Goal: Book appointment/travel/reservation

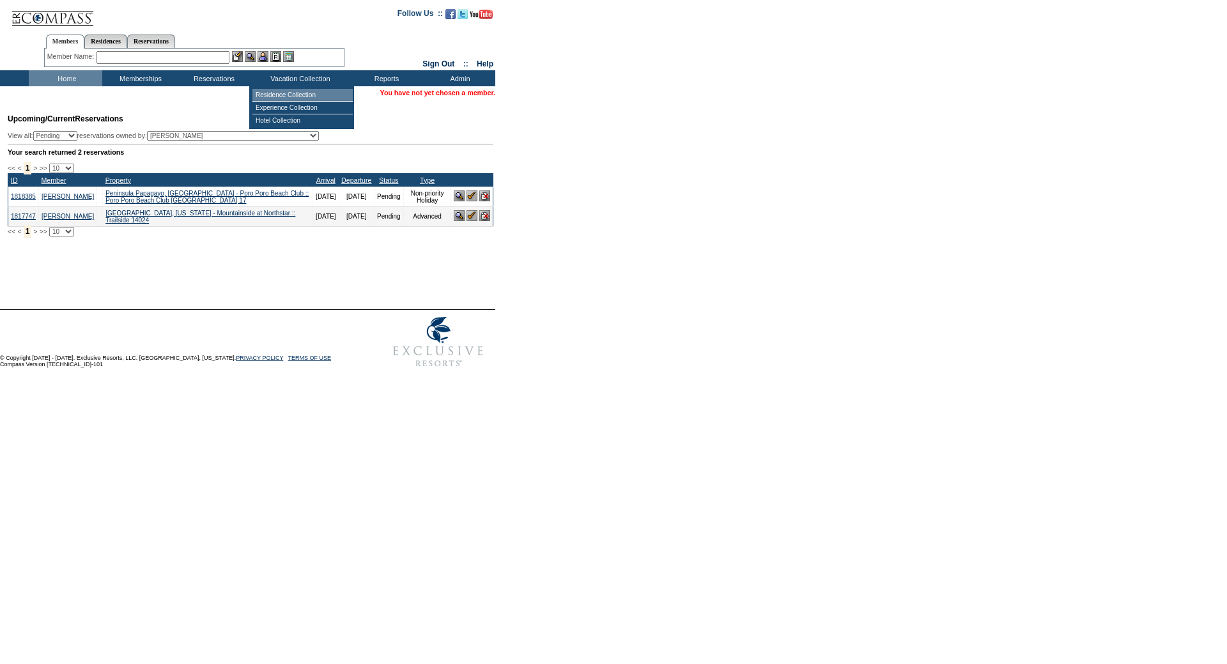
click at [290, 93] on td "Residence Collection" at bounding box center [303, 95] width 100 height 13
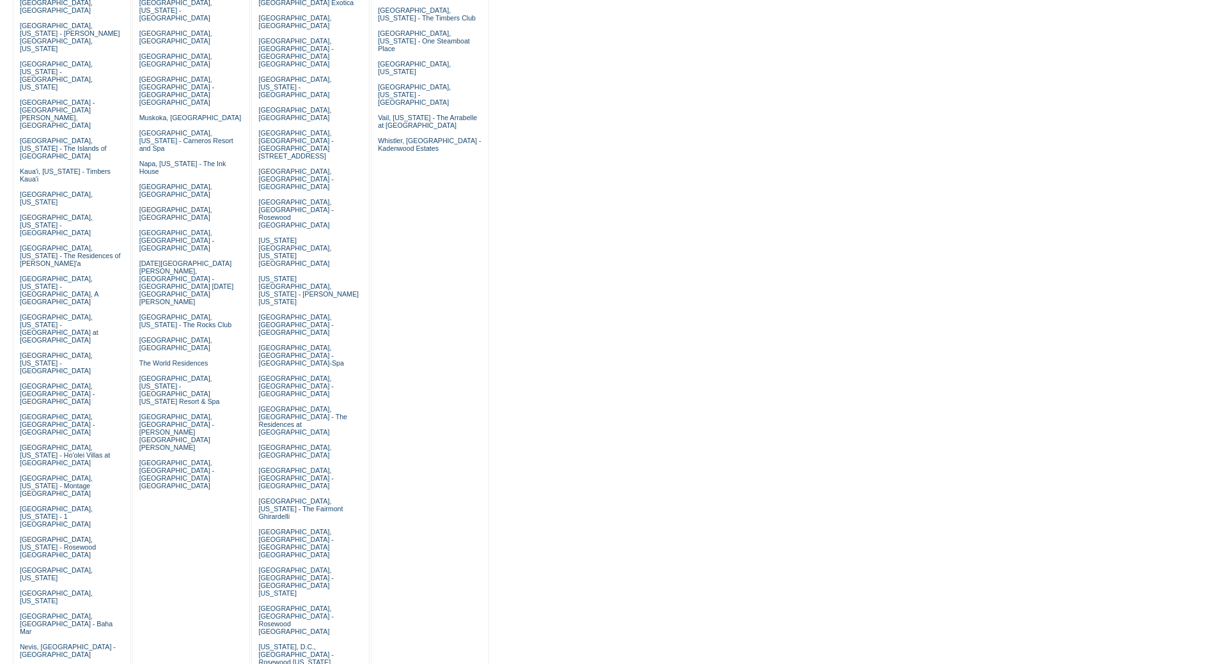
scroll to position [171, 0]
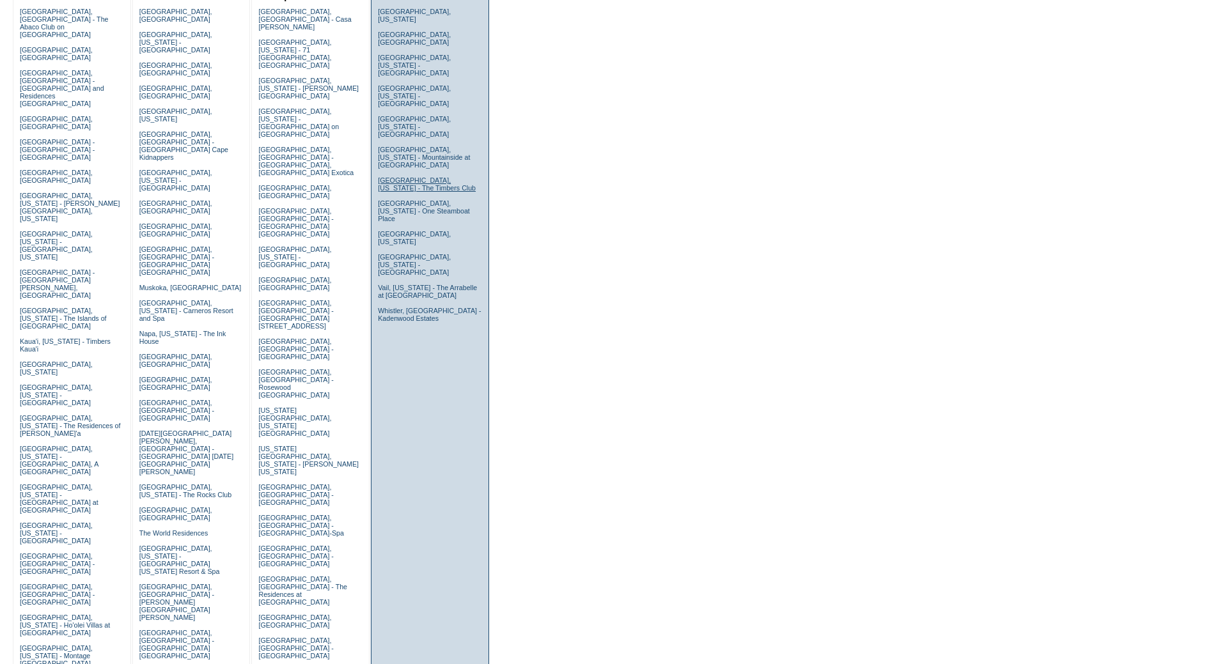
click at [384, 176] on link "Snowmass, Colorado - The Timbers Club" at bounding box center [427, 183] width 98 height 15
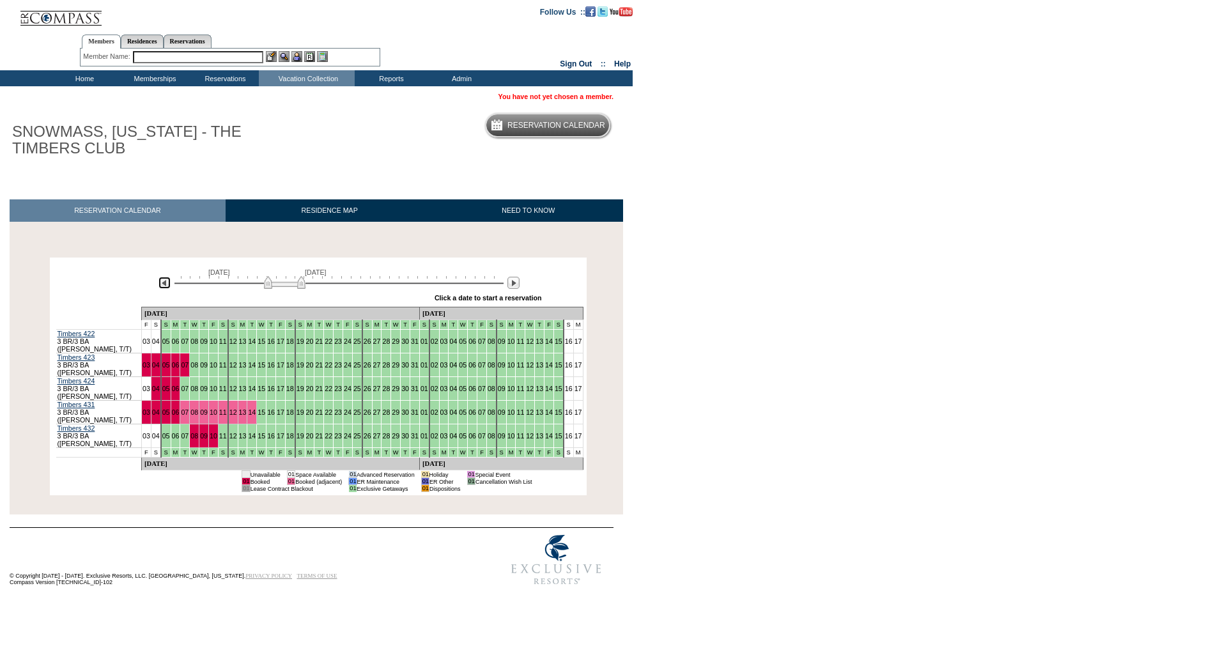
click at [164, 284] on img at bounding box center [165, 283] width 12 height 12
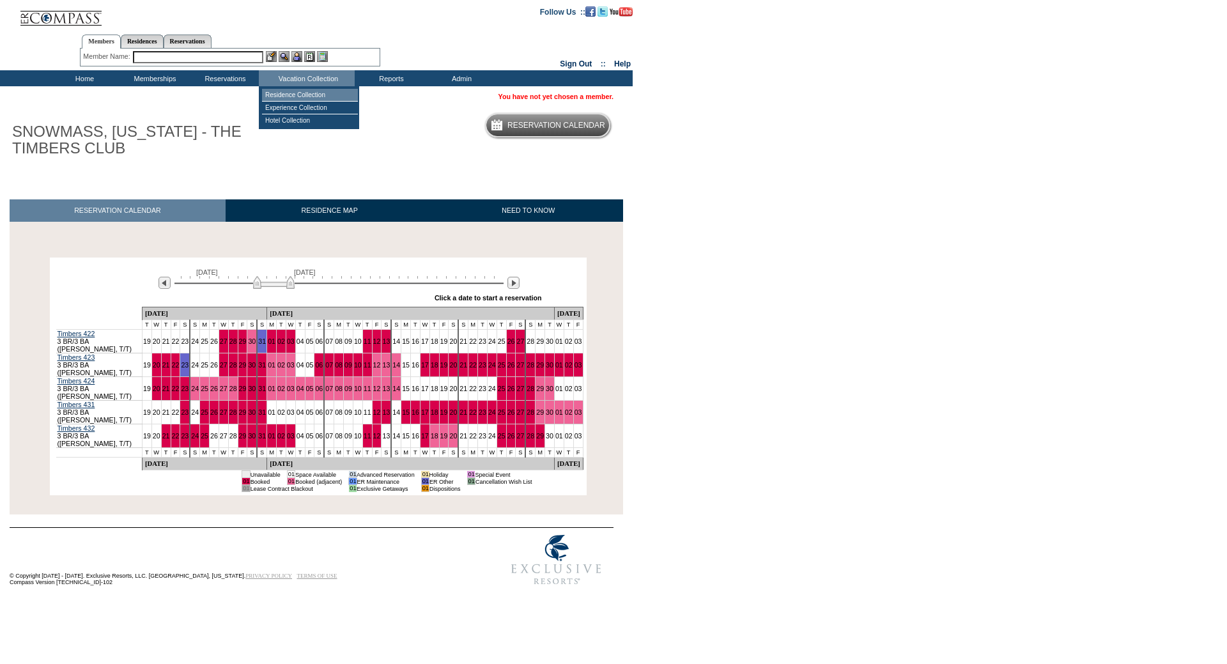
click at [298, 89] on td "Residence Collection" at bounding box center [310, 95] width 96 height 13
